Goal: Complete application form: Complete application form

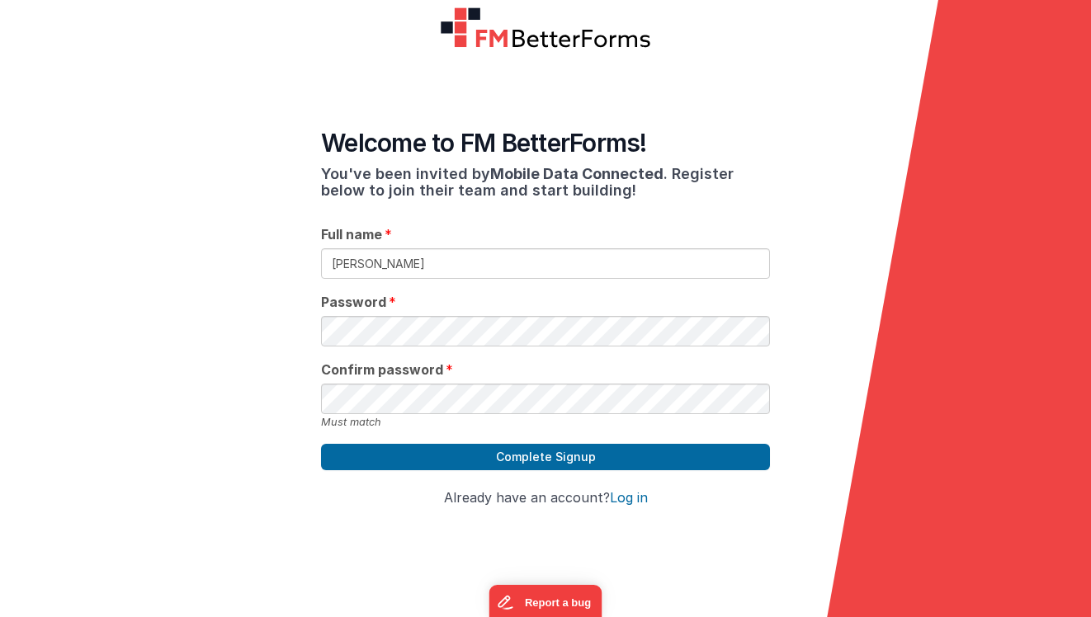
type input "[PERSON_NAME]"
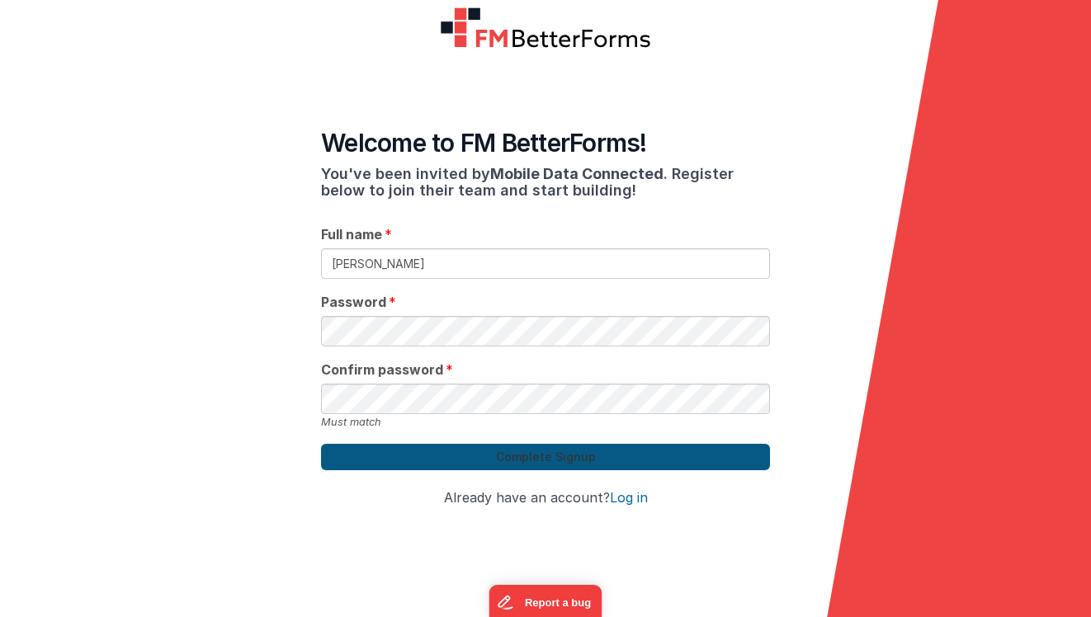
click at [520, 444] on button "Complete Signup" at bounding box center [545, 457] width 449 height 26
click at [549, 447] on button "Complete Signup" at bounding box center [545, 457] width 449 height 26
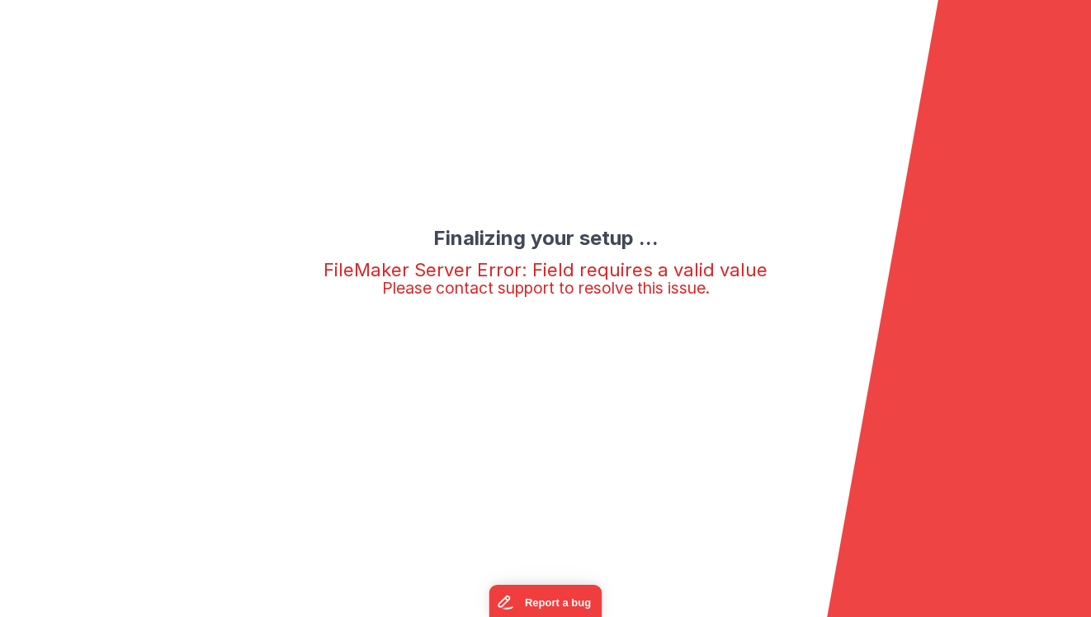
click at [594, 260] on h2 "FileMaker Server Error: Field requires a valid value Please contact support to …" at bounding box center [546, 278] width 444 height 37
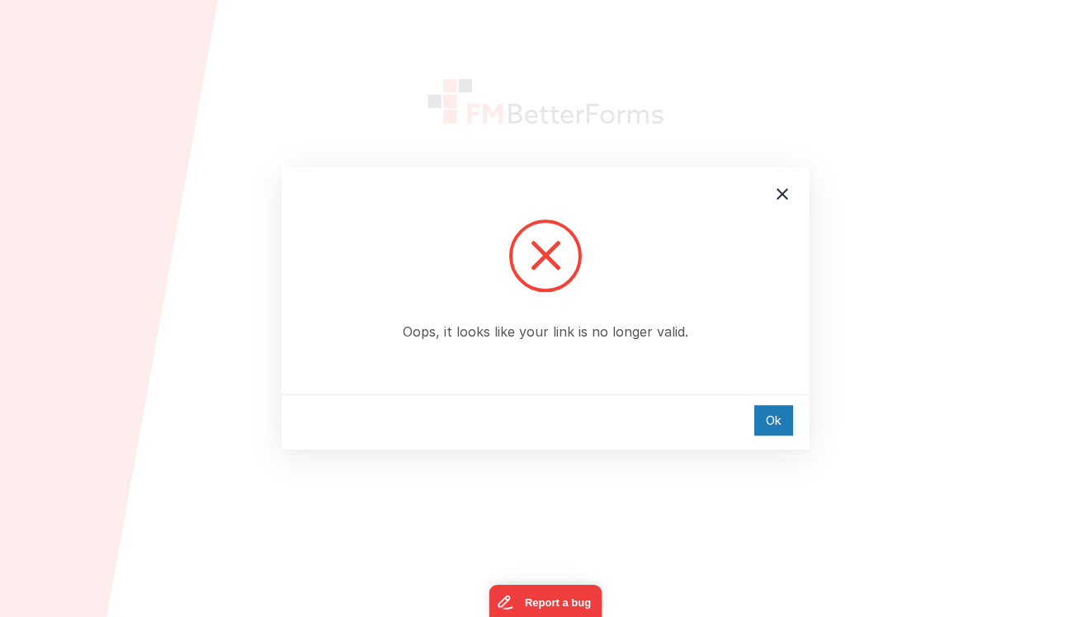
click at [820, 181] on div "Oops, it looks like your link is no longer valid. Ok" at bounding box center [545, 308] width 1091 height 617
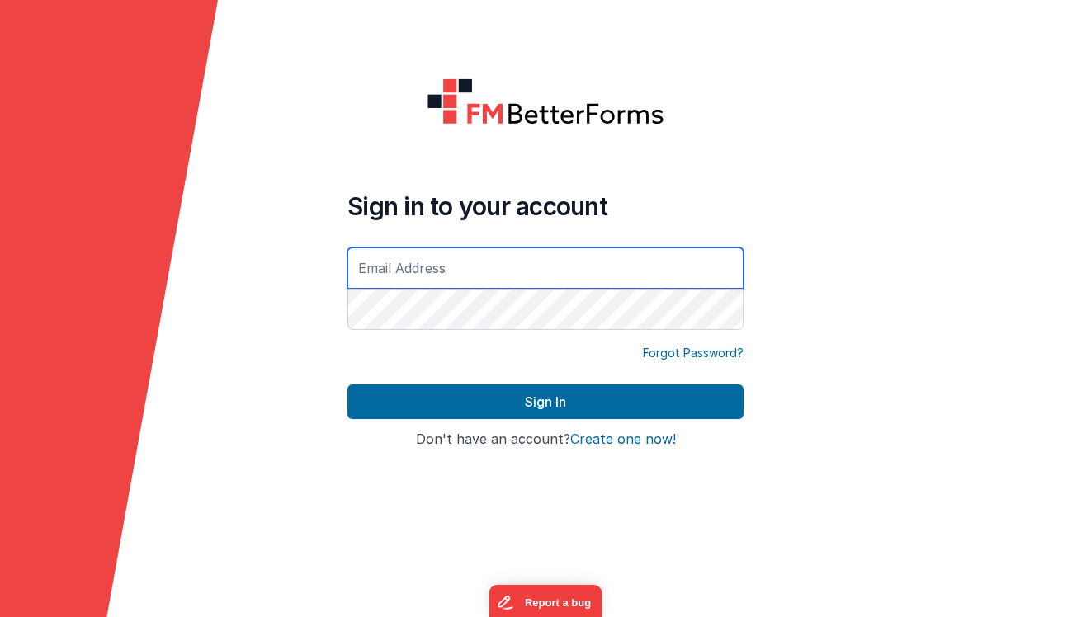
click at [555, 260] on input "text" at bounding box center [546, 268] width 396 height 41
type input "d"
type input "[EMAIL_ADDRESS][DOMAIN_NAME]"
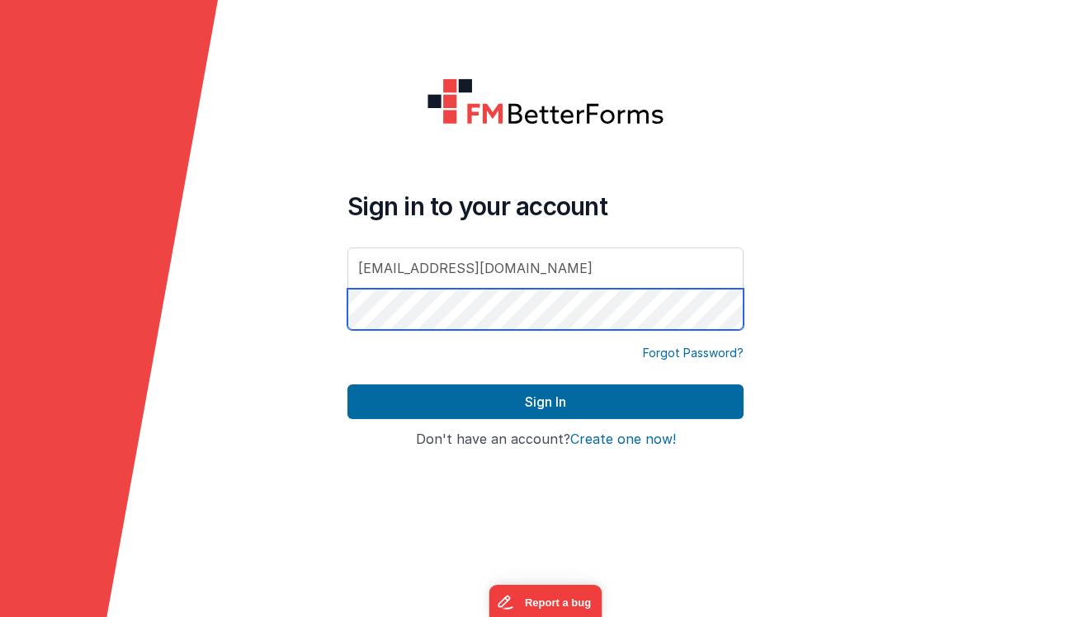
click at [276, 305] on form "Sign in to your account [EMAIL_ADDRESS][DOMAIN_NAME] Forgot Password? Sign In S…" at bounding box center [545, 308] width 1091 height 617
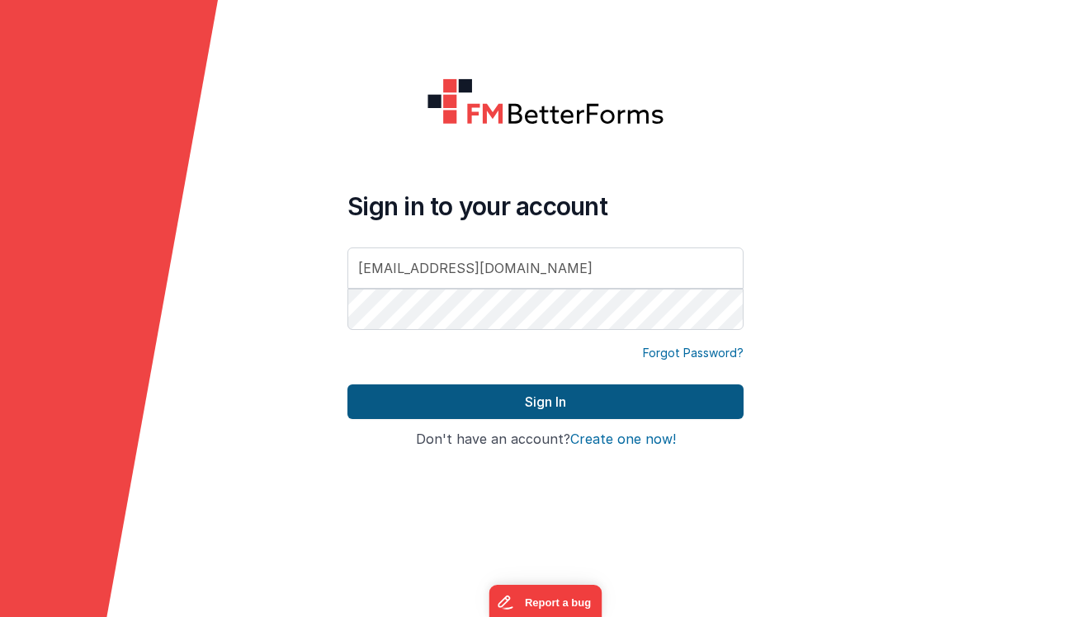
click at [523, 386] on button "Sign In" at bounding box center [546, 402] width 396 height 35
